Goal: Find specific page/section: Find specific page/section

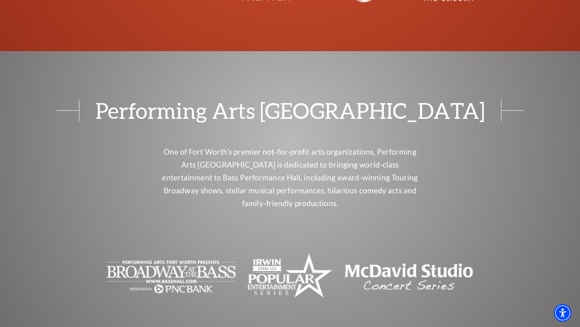
scroll to position [3291, 0]
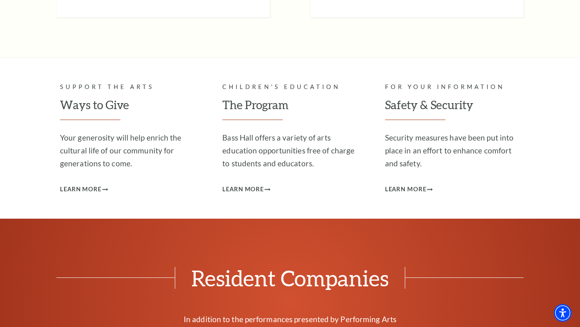
scroll to position [2777, 0]
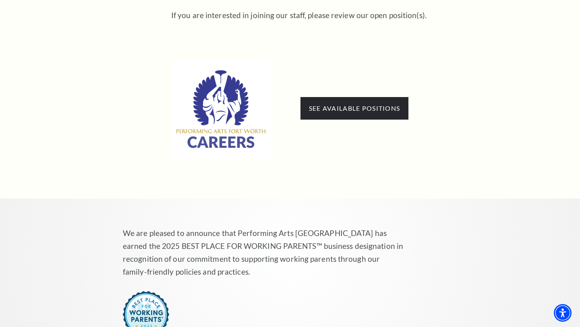
scroll to position [508, 0]
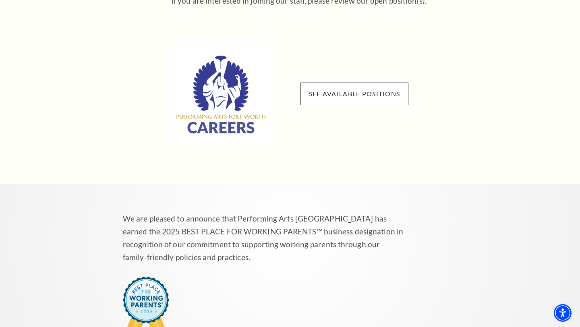
click at [367, 83] on span "See available positions" at bounding box center [354, 94] width 108 height 23
click at [361, 90] on link "See available positions" at bounding box center [354, 94] width 91 height 8
